Goal: Task Accomplishment & Management: Complete application form

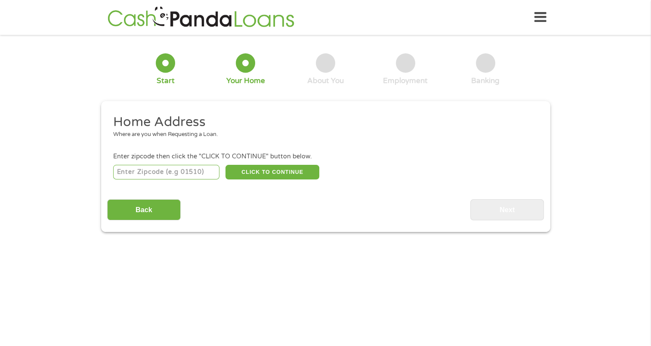
click at [136, 172] on input "number" at bounding box center [166, 172] width 106 height 15
type input "43235"
select select "[US_STATE]"
click at [267, 169] on button "CLICK TO CONTINUE" at bounding box center [272, 172] width 94 height 15
type input "43235"
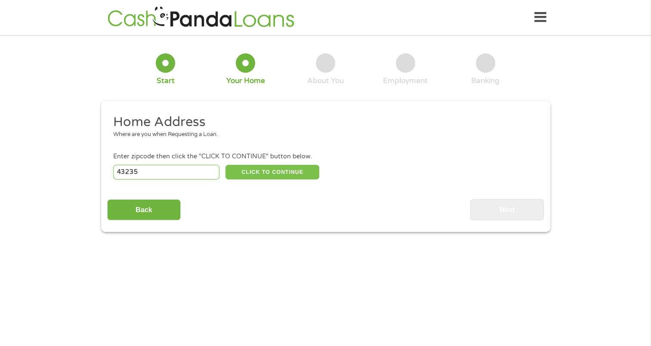
type input "Columbus"
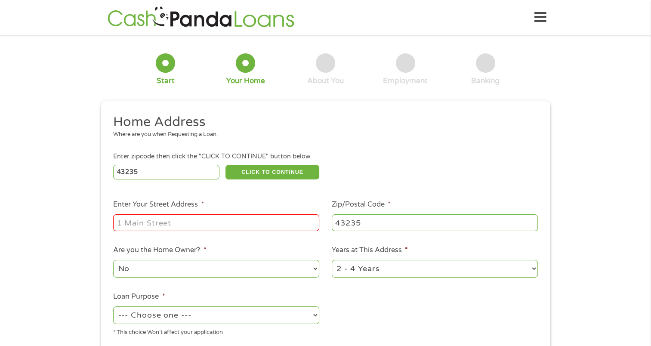
click at [131, 215] on div at bounding box center [216, 223] width 206 height 20
click at [132, 227] on input "Enter Your Street Address *" at bounding box center [216, 222] width 206 height 16
type input "[STREET_ADDRESS]"
click at [403, 271] on select "1 Year or less 1 - 2 Years 2 - 4 Years Over 4 Years" at bounding box center [435, 269] width 206 height 18
select select "60months"
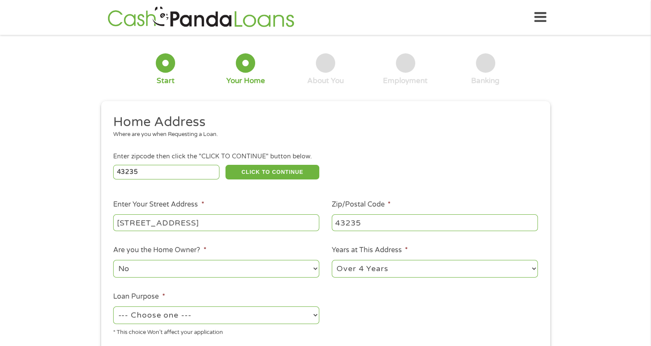
click at [332, 261] on select "1 Year or less 1 - 2 Years 2 - 4 Years Over 4 Years" at bounding box center [435, 269] width 206 height 18
click at [188, 320] on select "--- Choose one --- Pay Bills Debt Consolidation Home Improvement Major Purchase…" at bounding box center [216, 315] width 206 height 18
select select "debtconsolidation"
click at [113, 307] on select "--- Choose one --- Pay Bills Debt Consolidation Home Improvement Major Purchase…" at bounding box center [216, 315] width 206 height 18
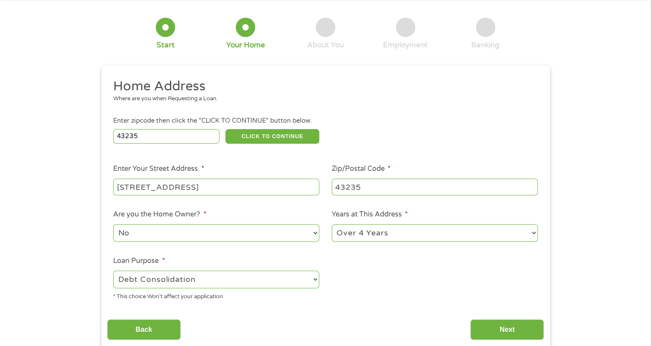
scroll to position [86, 0]
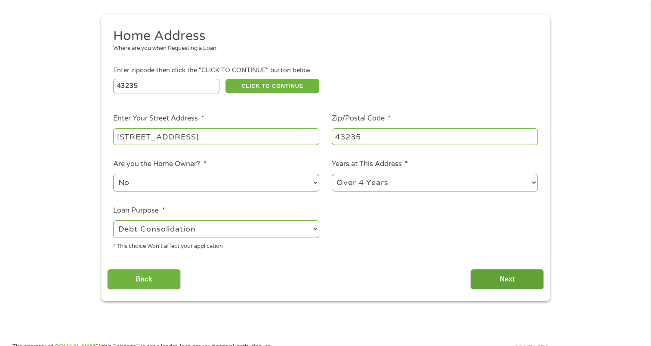
click at [504, 280] on input "Next" at bounding box center [507, 279] width 74 height 21
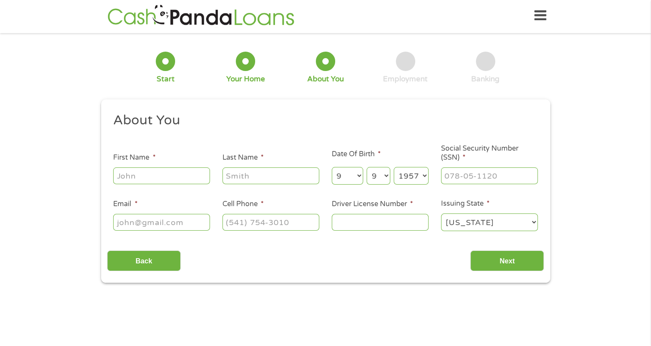
scroll to position [0, 0]
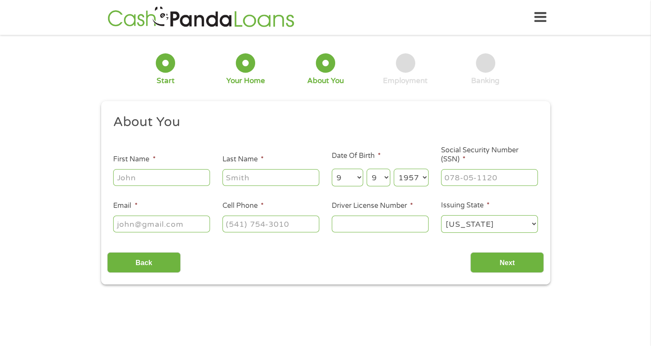
click at [157, 177] on input "First Name *" at bounding box center [161, 177] width 97 height 16
type input "[PERSON_NAME]"
type input "[EMAIL_ADDRESS][DOMAIN_NAME]"
type input "[PHONE_NUMBER]"
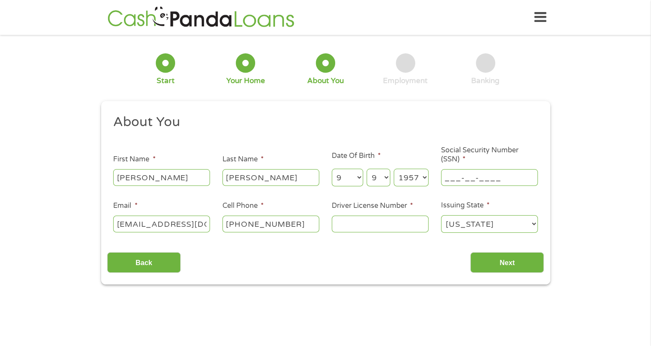
click at [447, 180] on input "___-__-____" at bounding box center [489, 177] width 97 height 16
type input "288-52-8775"
click at [349, 230] on input "Driver License Number *" at bounding box center [380, 223] width 97 height 16
type input "rr840713"
click at [503, 266] on input "Next" at bounding box center [507, 262] width 74 height 21
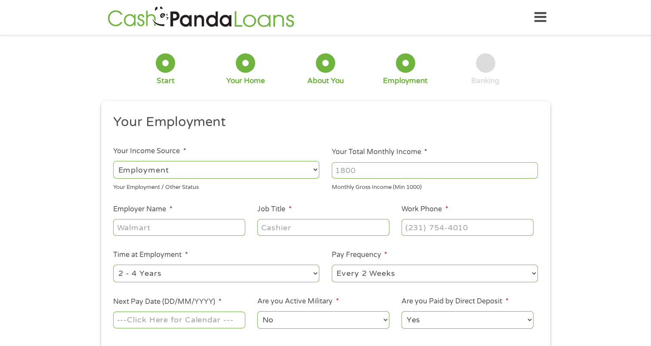
scroll to position [3, 3]
click at [373, 169] on input "Your Total Monthly Income *" at bounding box center [435, 170] width 206 height 16
type input "5000"
click at [162, 223] on input "Employer Name *" at bounding box center [179, 227] width 132 height 16
click at [161, 232] on input "Employer Name *" at bounding box center [179, 227] width 132 height 16
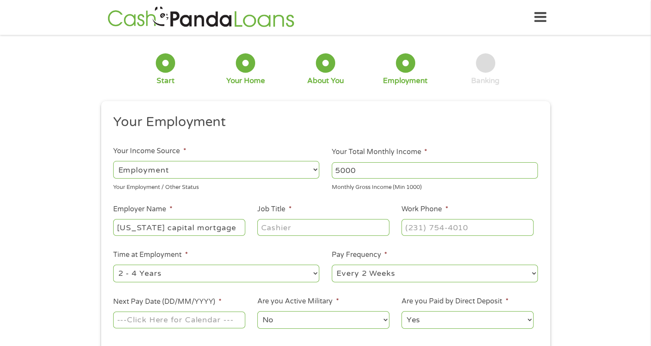
type input "[US_STATE] capital mortgage"
click at [275, 227] on input "Job Title *" at bounding box center [323, 227] width 132 height 16
type input "mortgage broker"
click at [427, 222] on input "(___) ___-____" at bounding box center [467, 227] width 132 height 16
type input "[PHONE_NUMBER]"
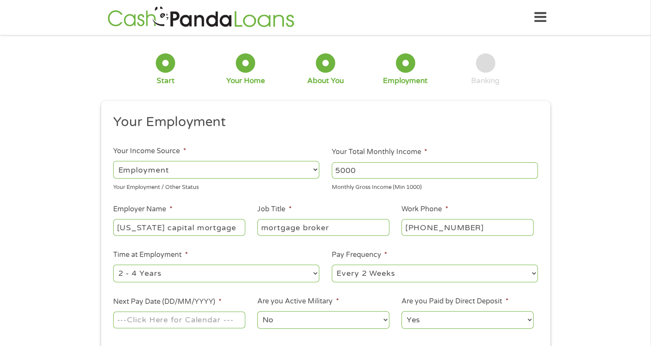
click at [163, 271] on select "--- Choose one --- 1 Year or less 1 - 2 Years 2 - 4 Years Over 4 Years" at bounding box center [216, 273] width 206 height 18
select select "60months"
click at [113, 265] on select "--- Choose one --- 1 Year or less 1 - 2 Years 2 - 4 Years Over 4 Years" at bounding box center [216, 273] width 206 height 18
click at [427, 270] on select "--- Choose one --- Every 2 Weeks Every Week Monthly Semi-Monthly" at bounding box center [435, 273] width 206 height 18
select select "semimonthly"
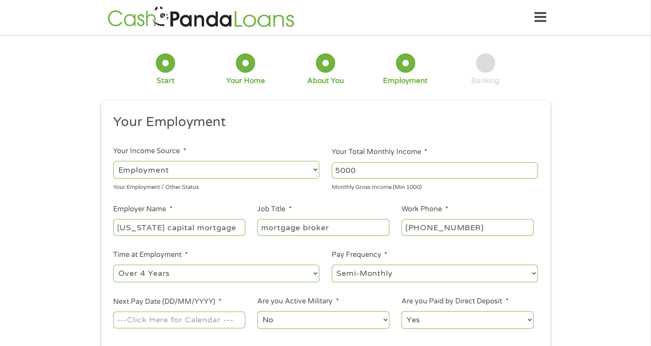
click at [332, 265] on select "--- Choose one --- Every 2 Weeks Every Week Monthly Semi-Monthly" at bounding box center [435, 273] width 206 height 18
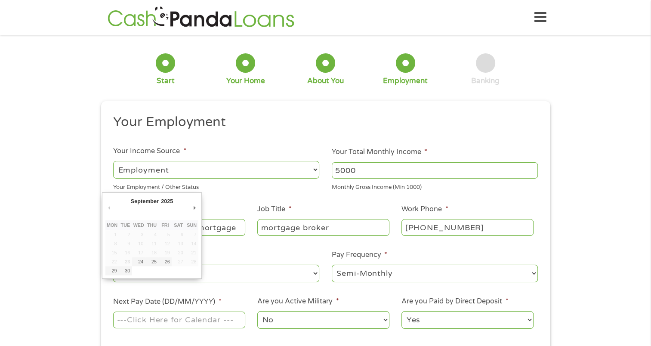
click at [151, 320] on input "Next Pay Date (DD/MM/YYYY) *" at bounding box center [179, 319] width 132 height 16
type input "[DATE]"
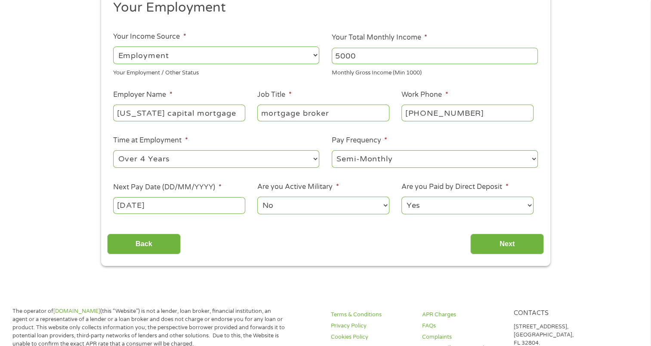
scroll to position [129, 0]
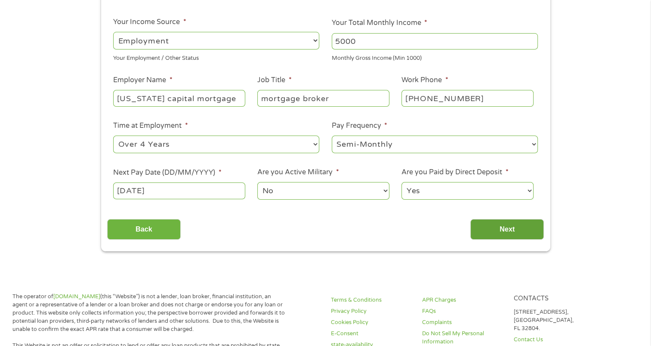
click at [504, 226] on input "Next" at bounding box center [507, 229] width 74 height 21
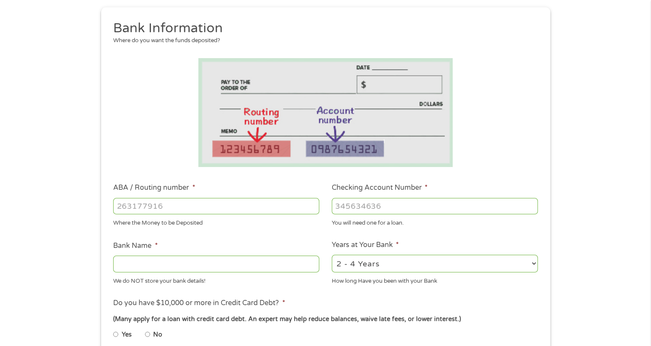
scroll to position [0, 0]
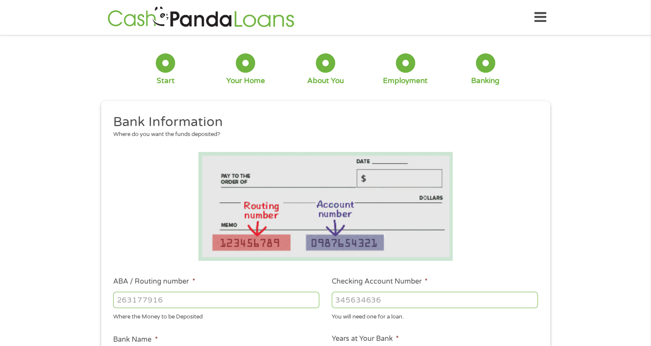
click at [131, 302] on input "ABA / Routing number *" at bounding box center [216, 300] width 206 height 16
type input "044002161"
type input "FIFTH THIRD BANK"
type input "044002161"
click at [368, 304] on input "Checking Account Number *" at bounding box center [435, 300] width 206 height 16
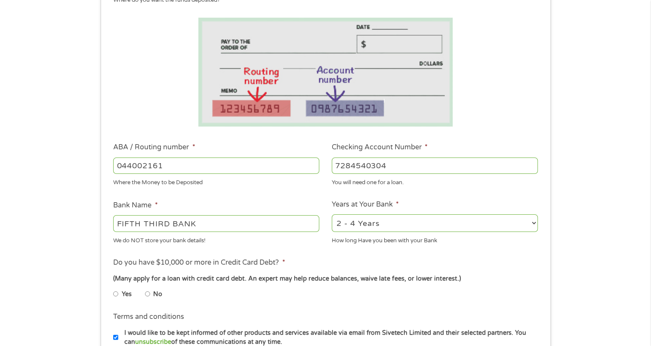
scroll to position [172, 0]
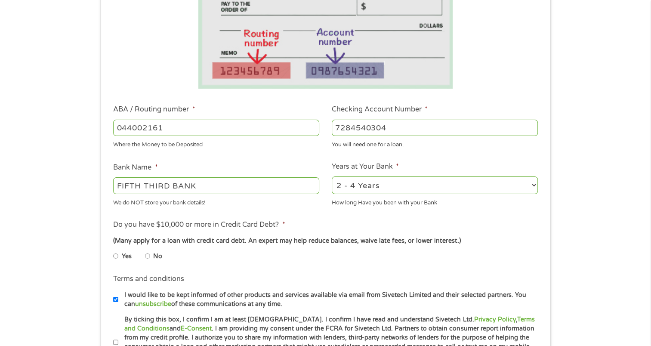
type input "7284540304"
click at [446, 186] on select "2 - 4 Years 6 - 12 Months 1 - 2 Years Over 4 Years" at bounding box center [435, 185] width 206 height 18
select select "60months"
click at [332, 177] on select "2 - 4 Years 6 - 12 Months 1 - 2 Years Over 4 Years" at bounding box center [435, 185] width 206 height 18
click at [115, 255] on input "Yes" at bounding box center [115, 256] width 5 height 14
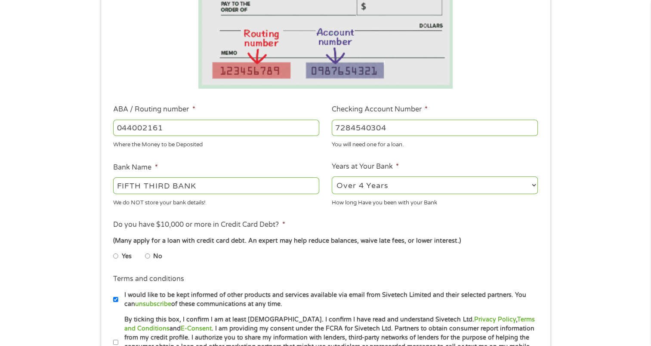
radio input "true"
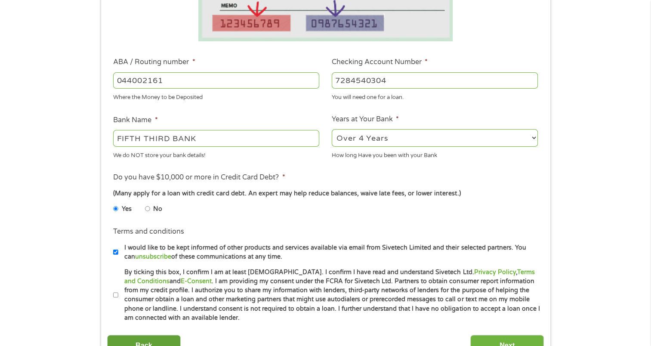
scroll to position [301, 0]
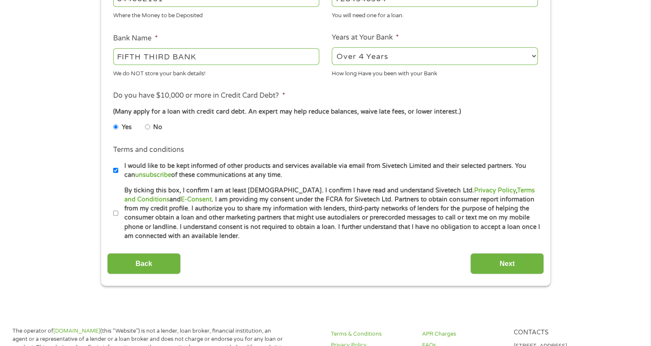
click at [115, 213] on input "By ticking this box, I confirm I am at least [DEMOGRAPHIC_DATA]. I confirm I ha…" at bounding box center [115, 213] width 5 height 14
checkbox input "true"
click at [502, 266] on input "Next" at bounding box center [507, 263] width 74 height 21
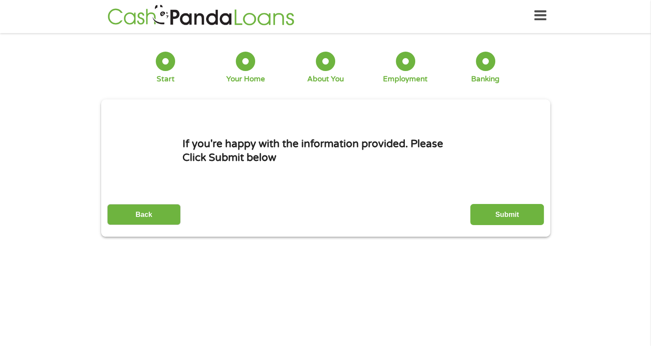
scroll to position [0, 0]
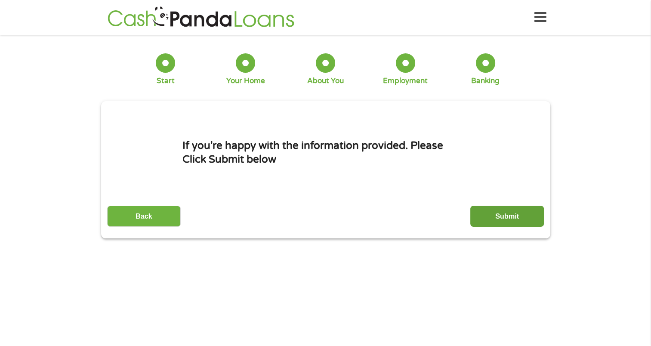
click at [494, 212] on input "Submit" at bounding box center [507, 216] width 74 height 21
